Goal: Transaction & Acquisition: Purchase product/service

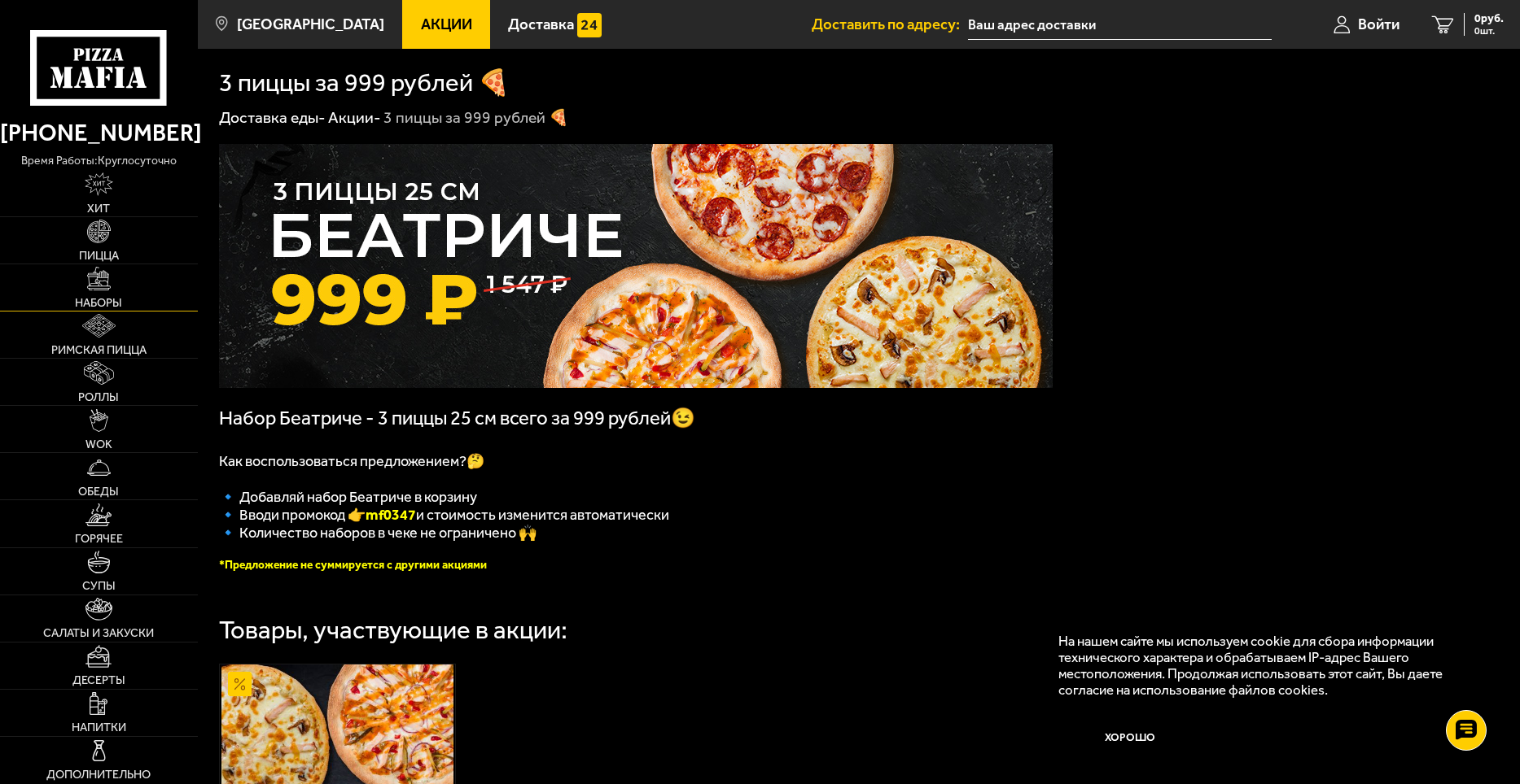
click at [108, 283] on img at bounding box center [99, 279] width 24 height 24
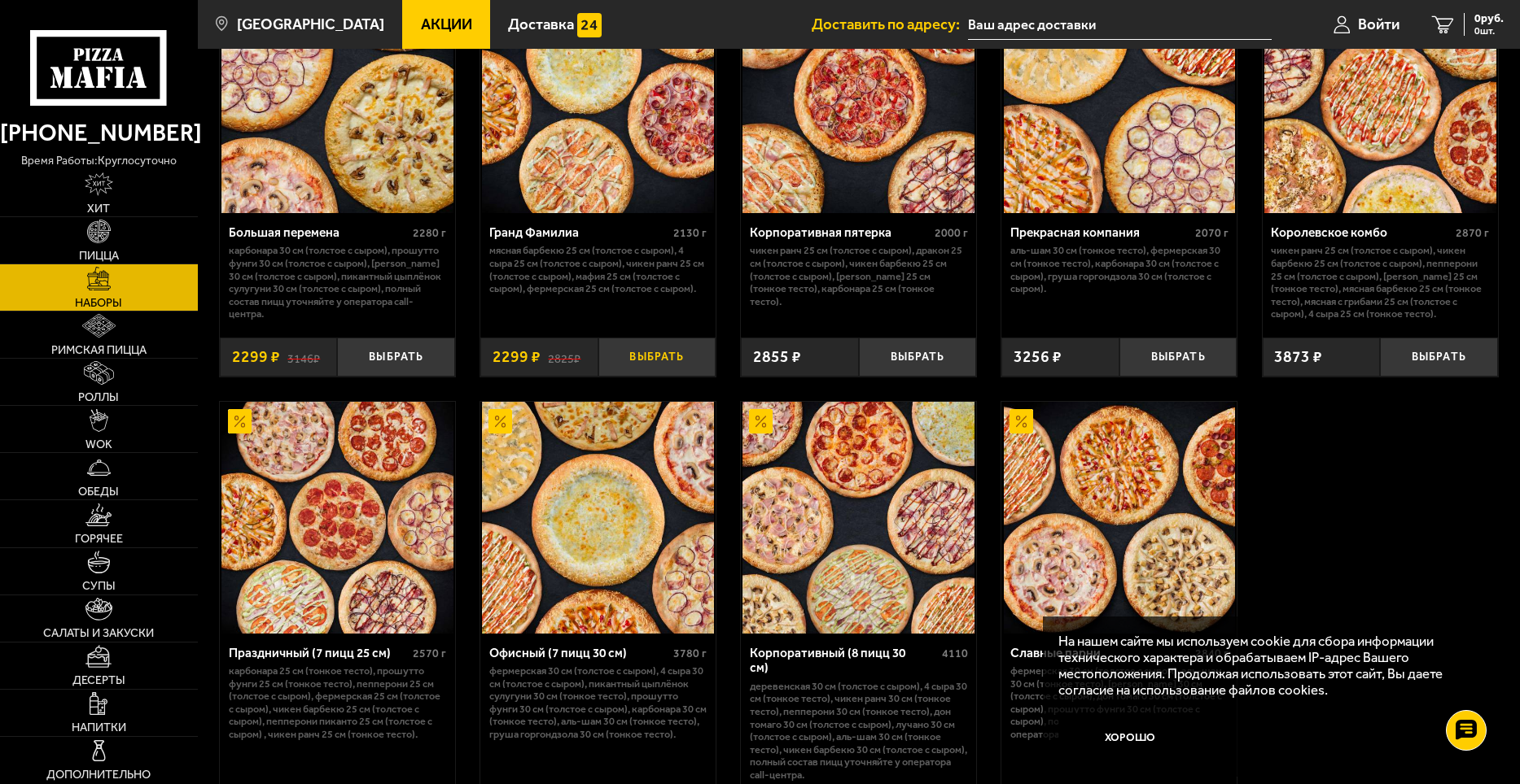
scroll to position [2009, 0]
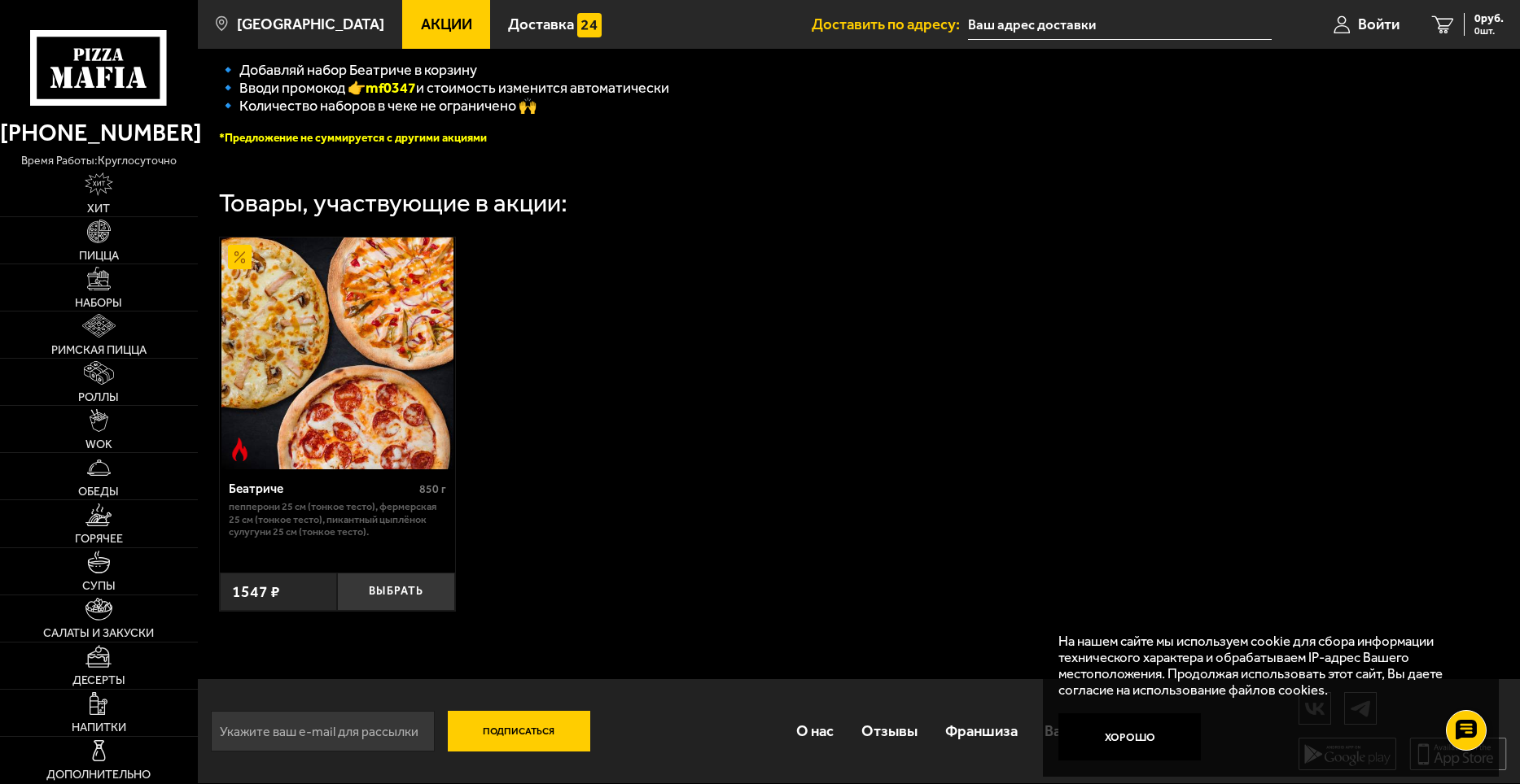
scroll to position [439, 0]
click at [982, 15] on input "text" at bounding box center [1119, 25] width 304 height 30
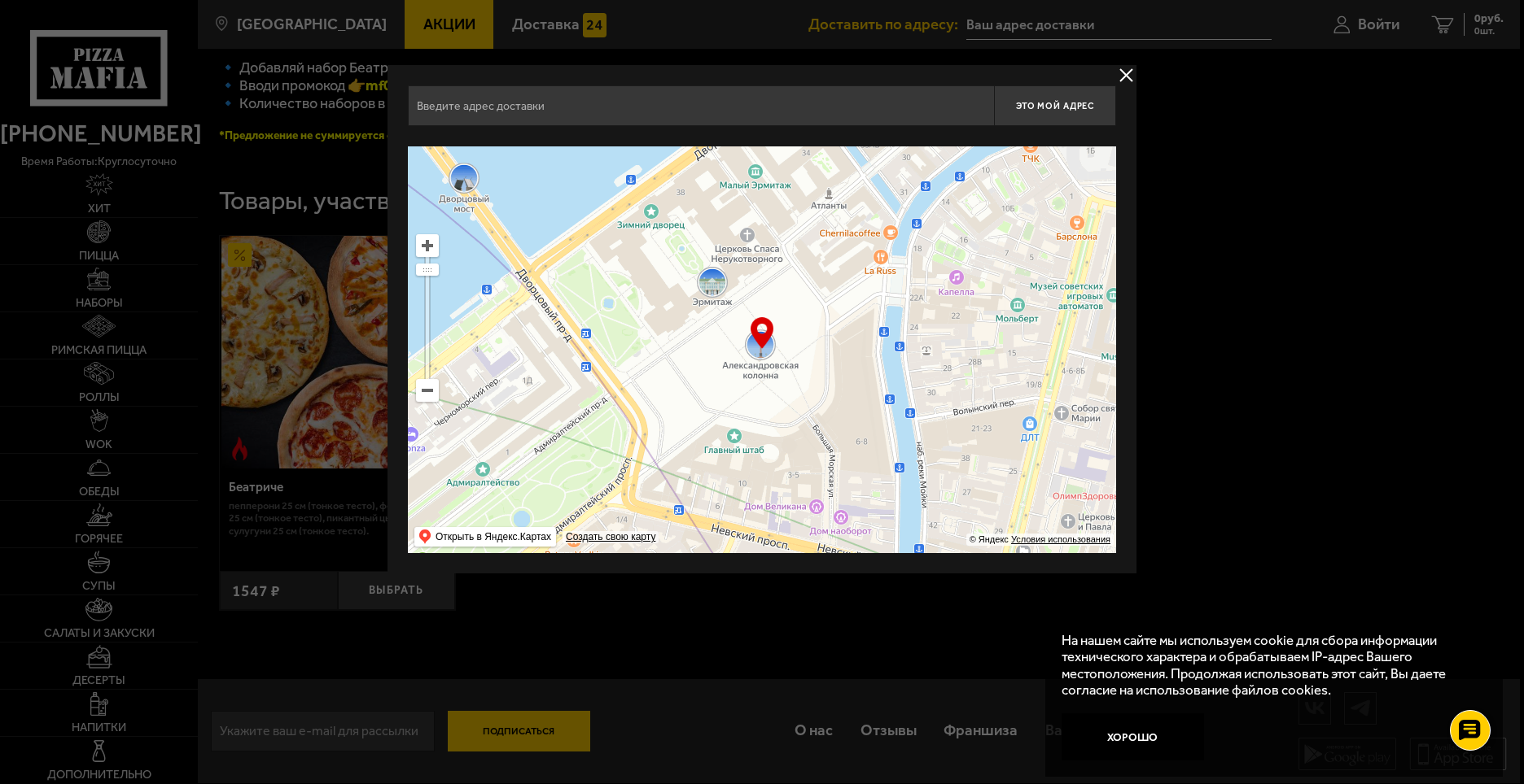
click at [696, 117] on input "text" at bounding box center [701, 106] width 586 height 41
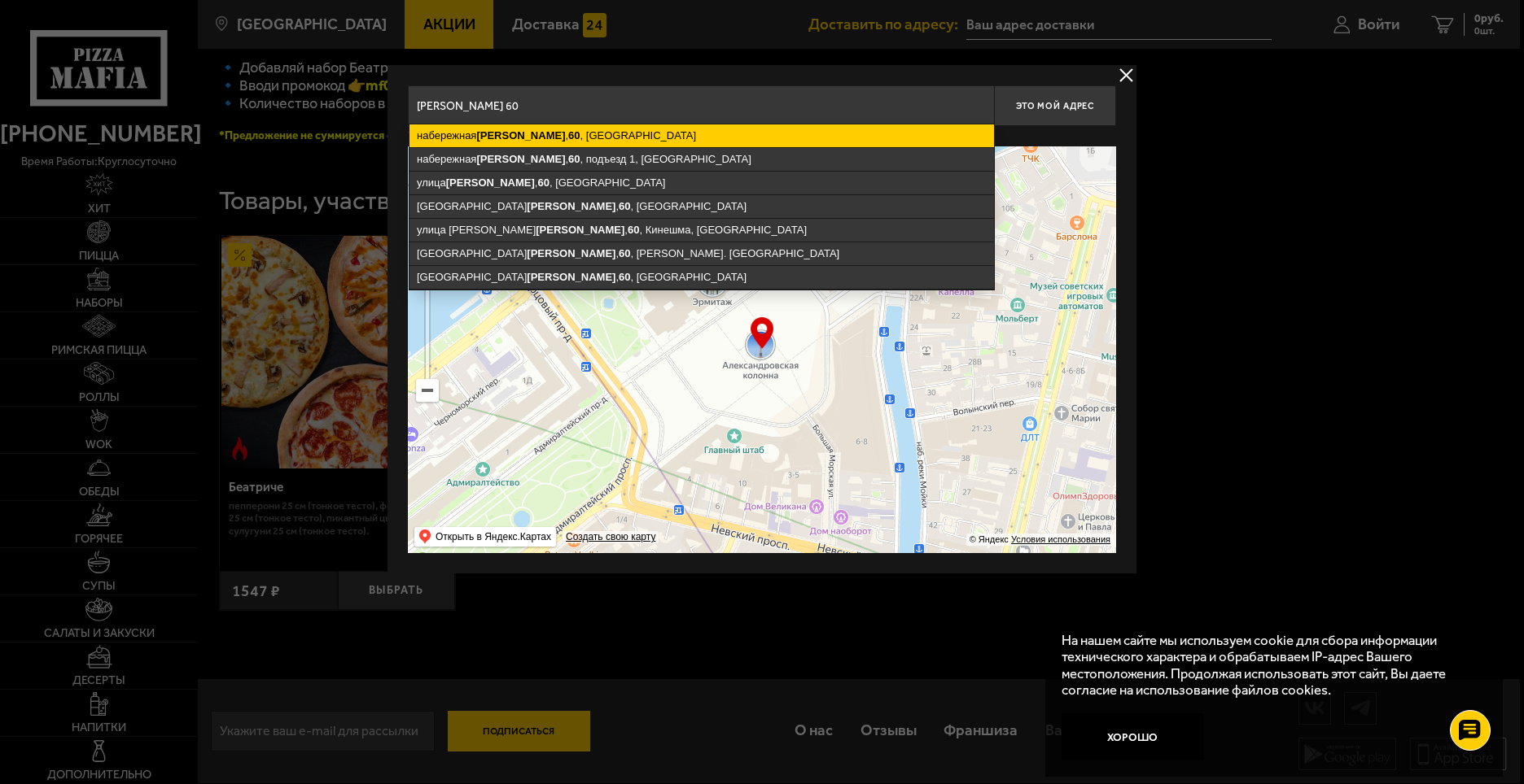
click at [681, 140] on ymaps "набережная Макарова , 60 , Санкт-Петербург" at bounding box center [702, 136] width 585 height 23
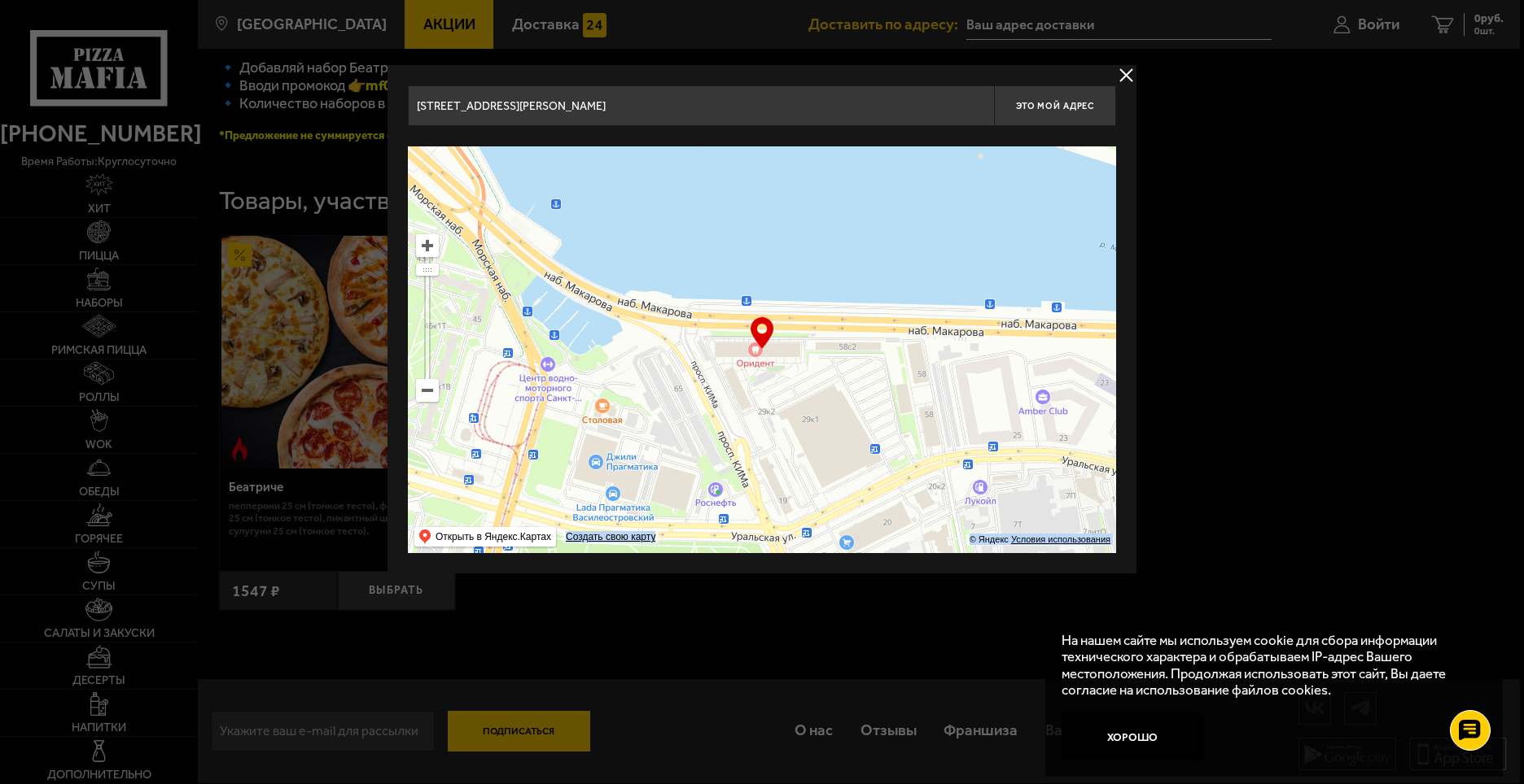
drag, startPoint x: 766, startPoint y: 336, endPoint x: 755, endPoint y: 371, distance: 36.7
click at [755, 371] on div "… © Яндекс Условия использования Открыть в Яндекс.Картах Создать свою карту" at bounding box center [762, 350] width 709 height 406
click at [692, 117] on input "Санкт-Петербург, набережная Макарова, 60" at bounding box center [701, 106] width 586 height 41
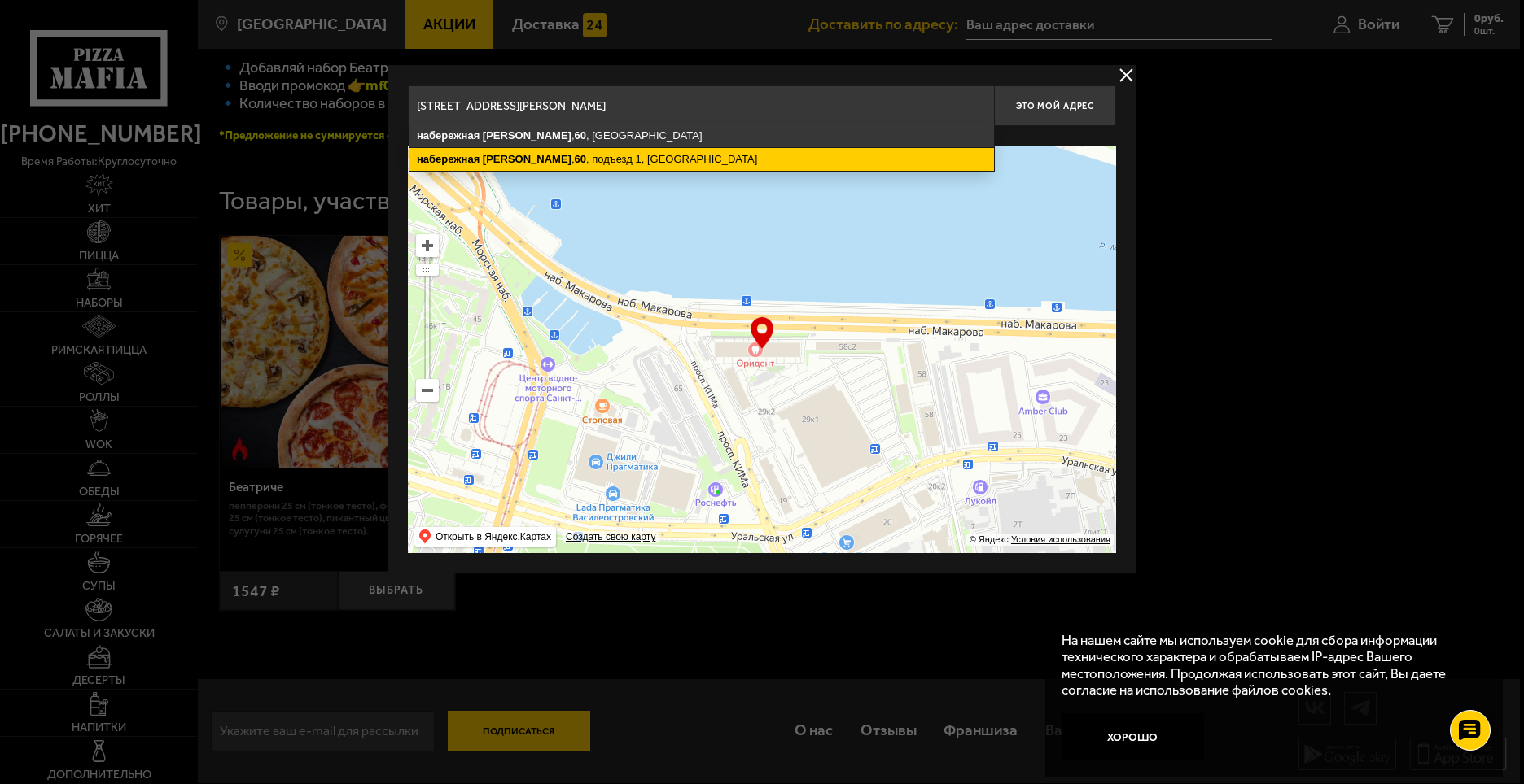
click at [674, 166] on ymaps "набережная Макарова , 60 , подъезд 1, Санкт-Петербург" at bounding box center [702, 159] width 585 height 23
type input "Санкт-Петербург, набережная Макарова, 60, подъезд 1"
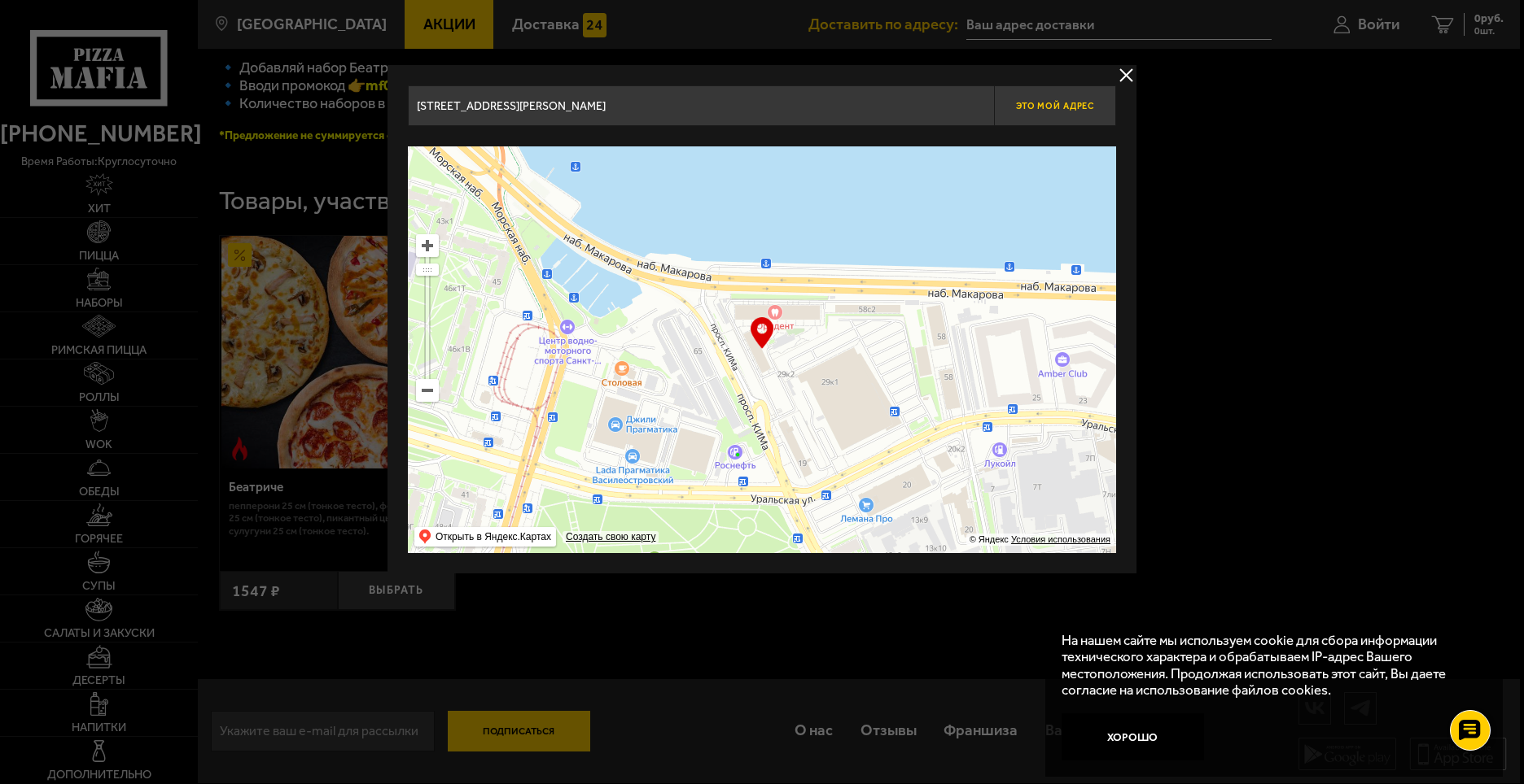
click at [1079, 103] on span "Это мой адрес" at bounding box center [1055, 106] width 78 height 11
type input "набережная Макарова, 60, подъезд 1"
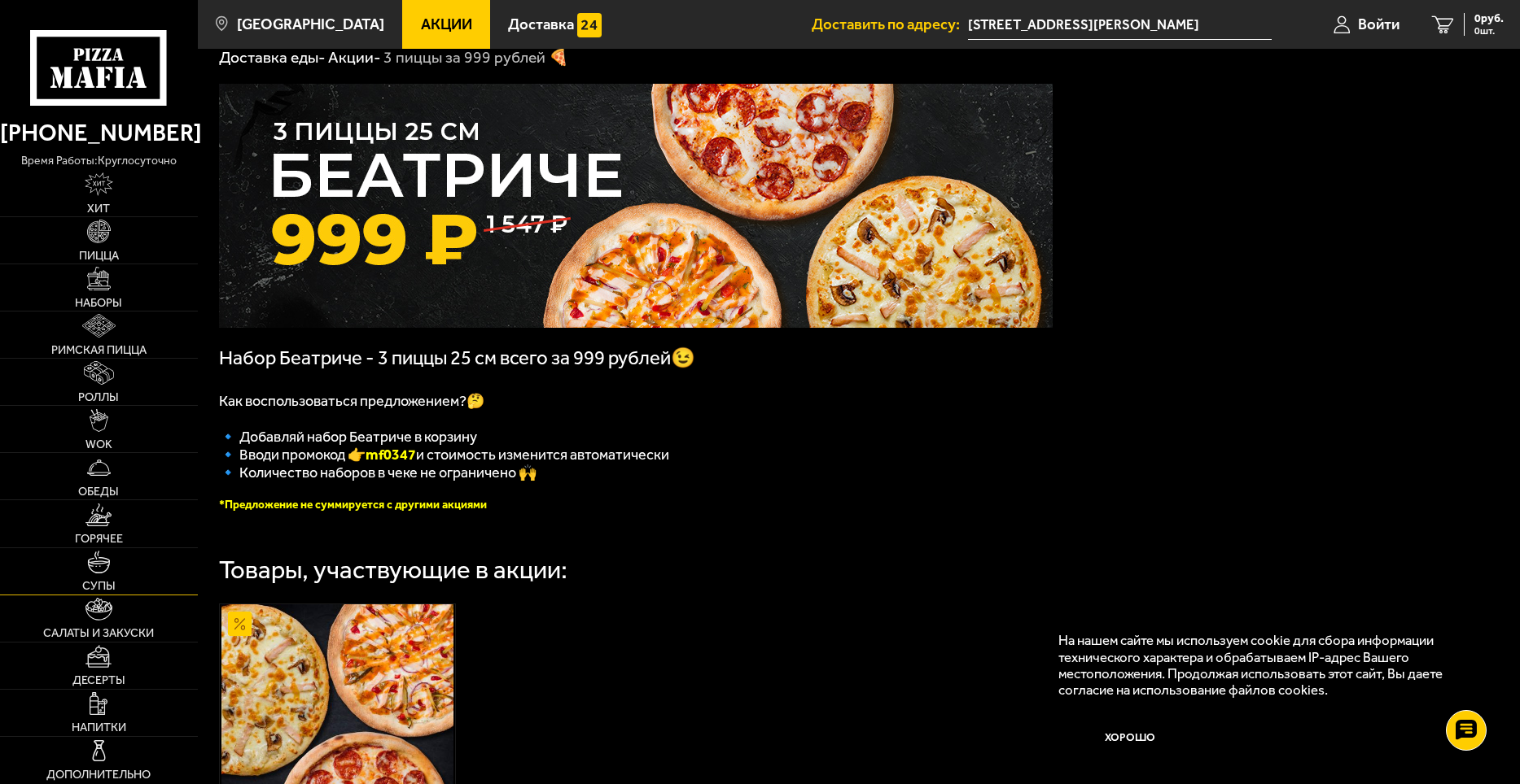
scroll to position [163, 0]
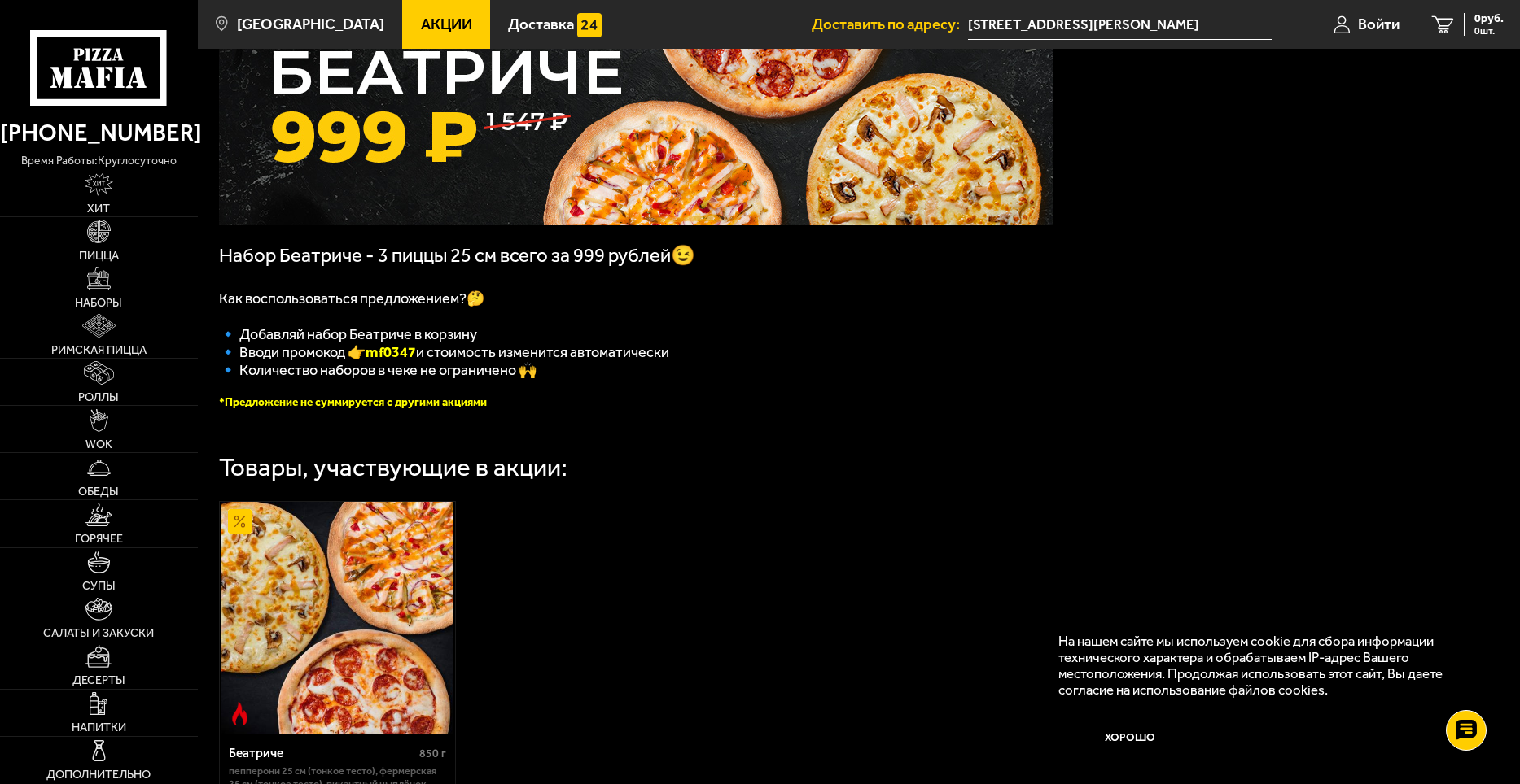
click at [109, 288] on img at bounding box center [99, 279] width 24 height 24
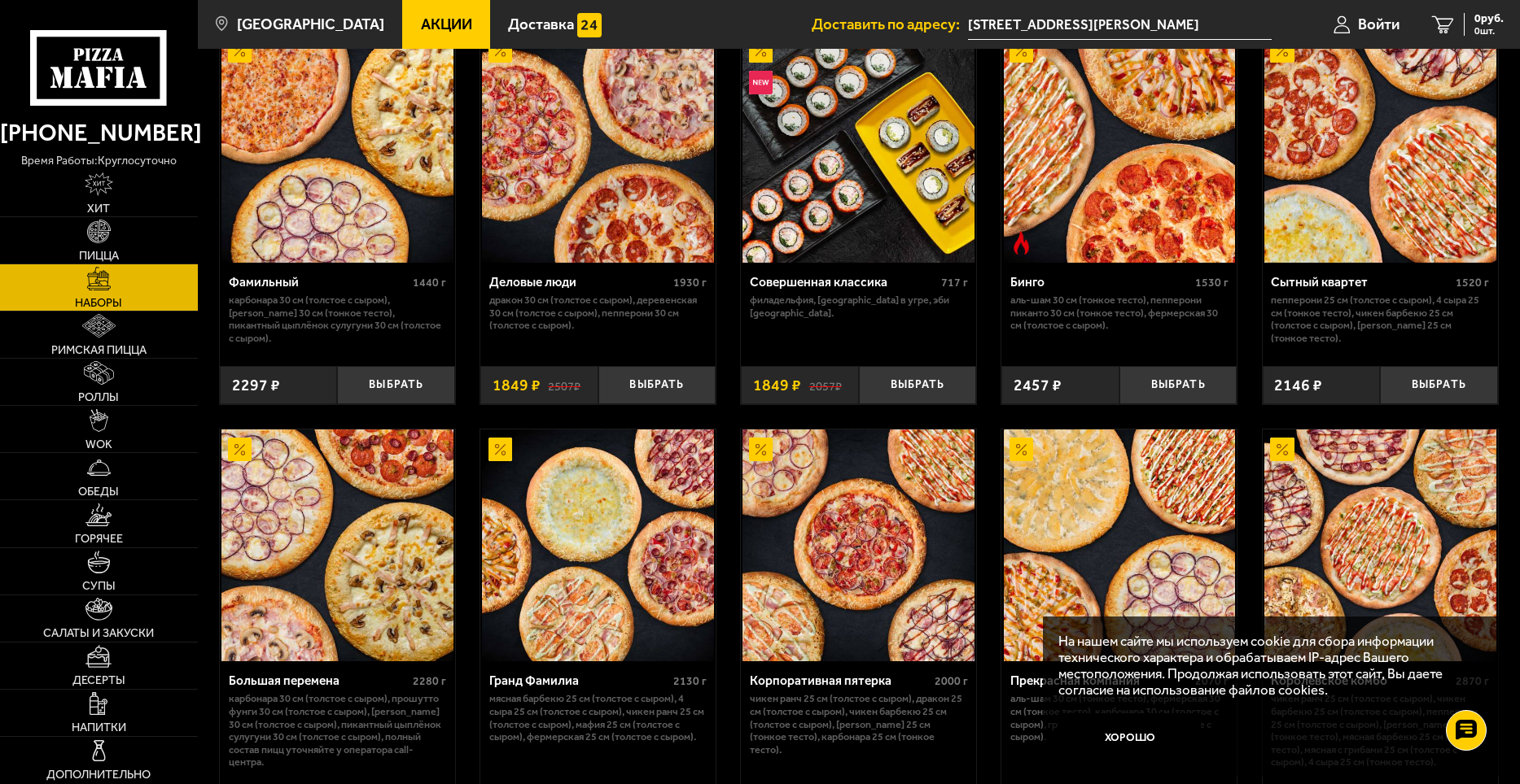
scroll to position [1953, 0]
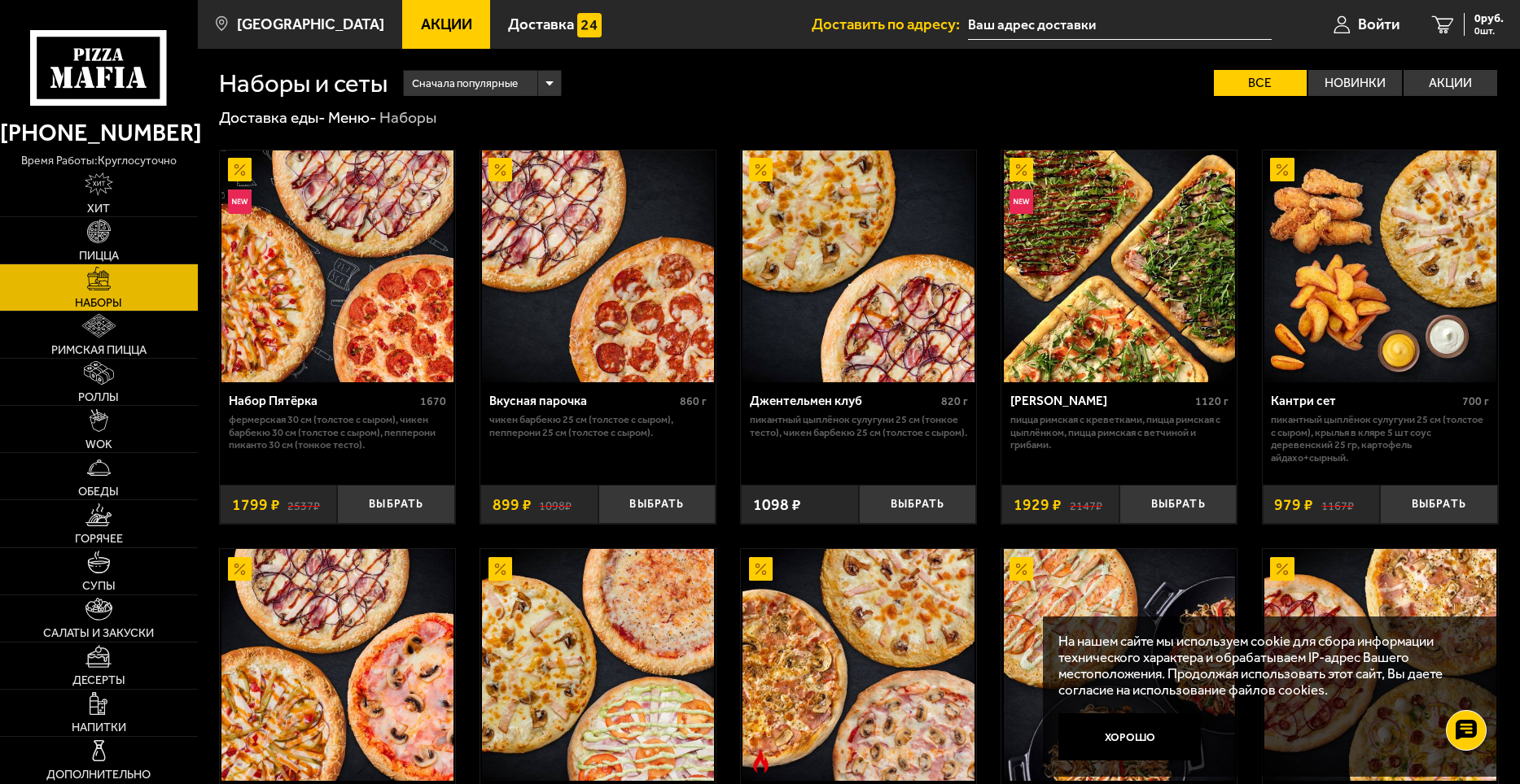
scroll to position [2009, 0]
